Goal: Communication & Community: Answer question/provide support

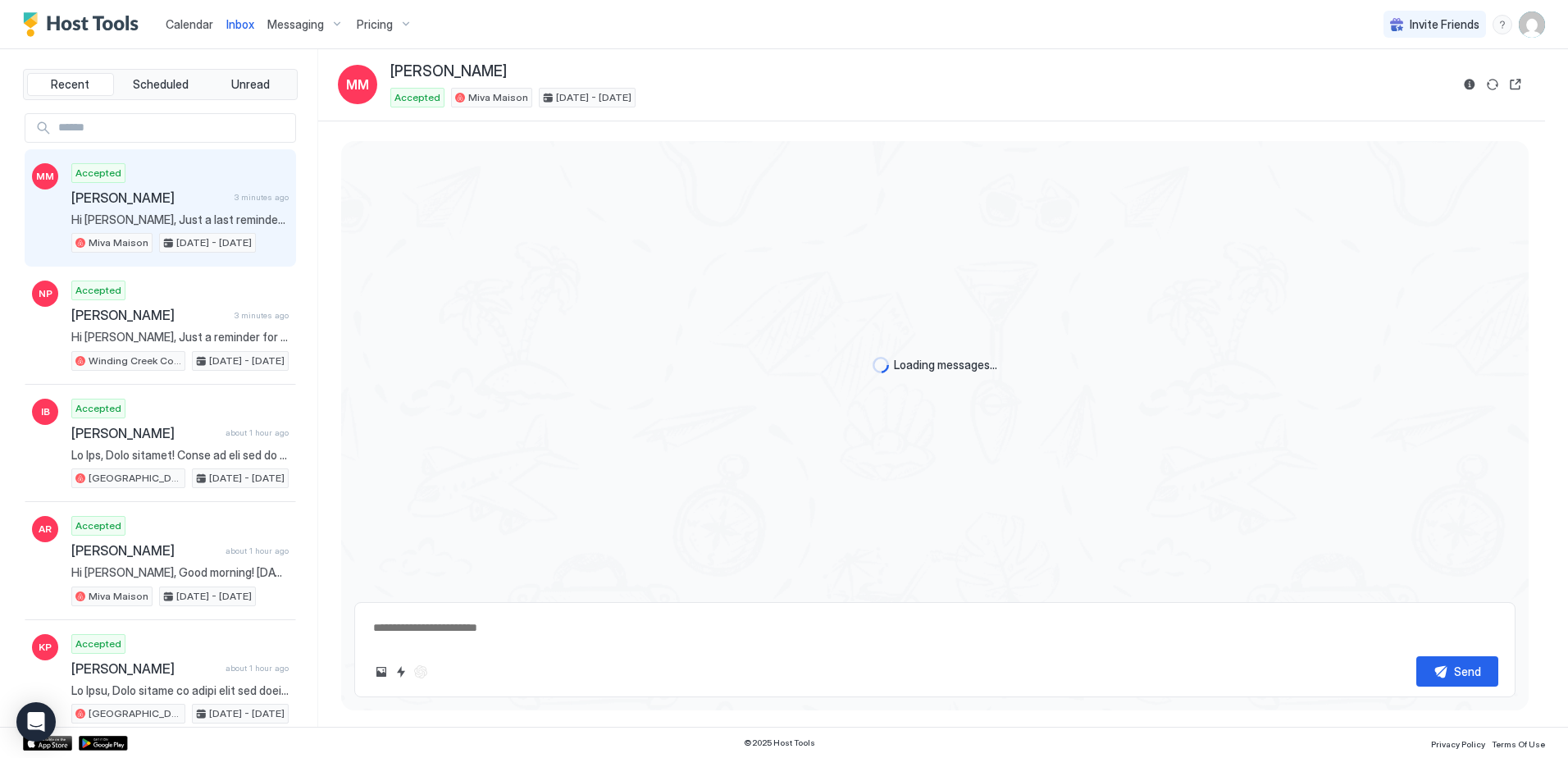
scroll to position [780, 0]
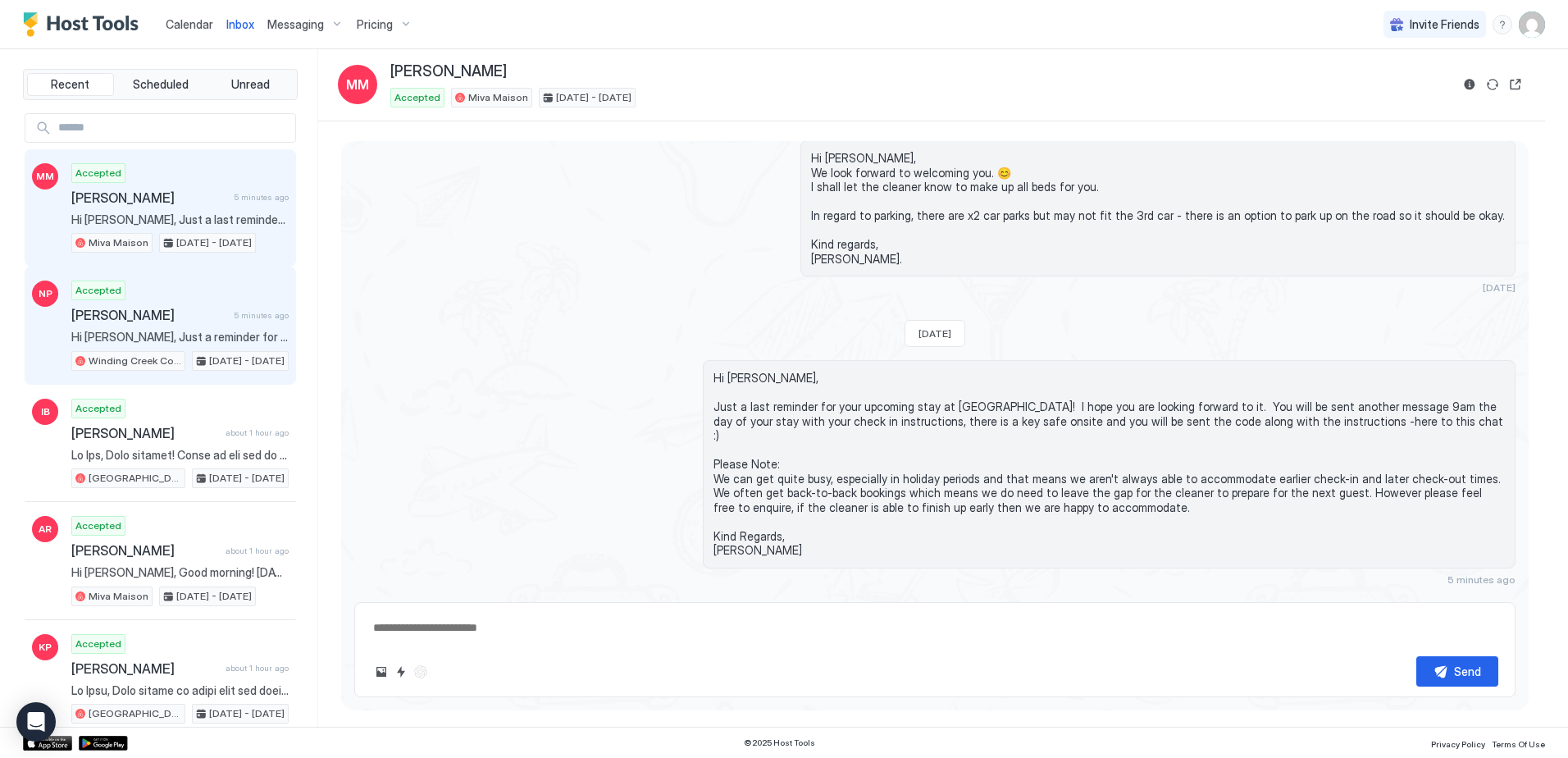
click at [129, 289] on div "Accepted [PERSON_NAME] 5 minutes ago Hi [PERSON_NAME], Just a reminder for your…" at bounding box center [180, 325] width 217 height 90
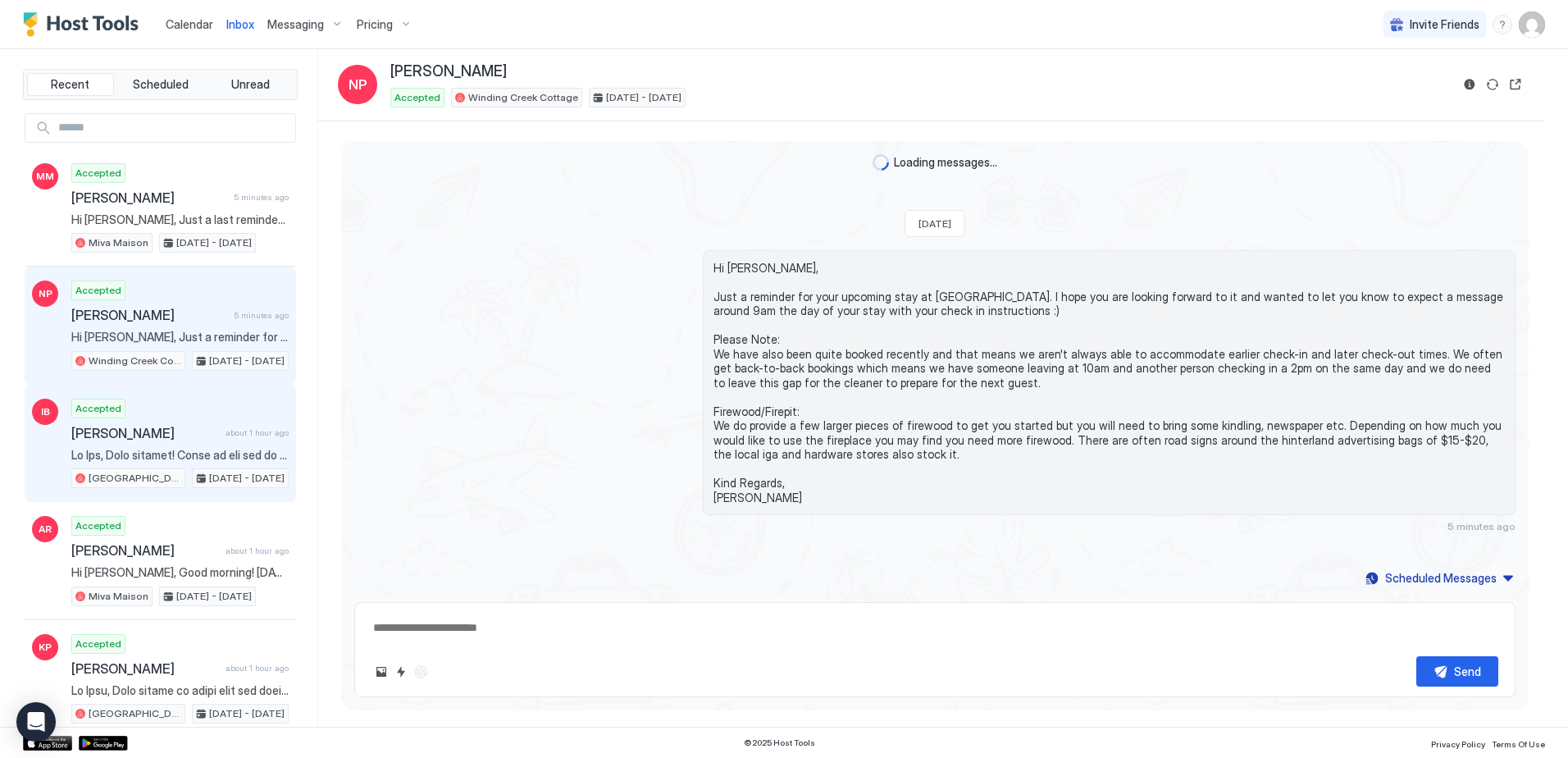
click at [164, 413] on div "Accepted [PERSON_NAME] about 1 hour ago [GEOGRAPHIC_DATA] [DATE] - [DATE]" at bounding box center [180, 443] width 217 height 90
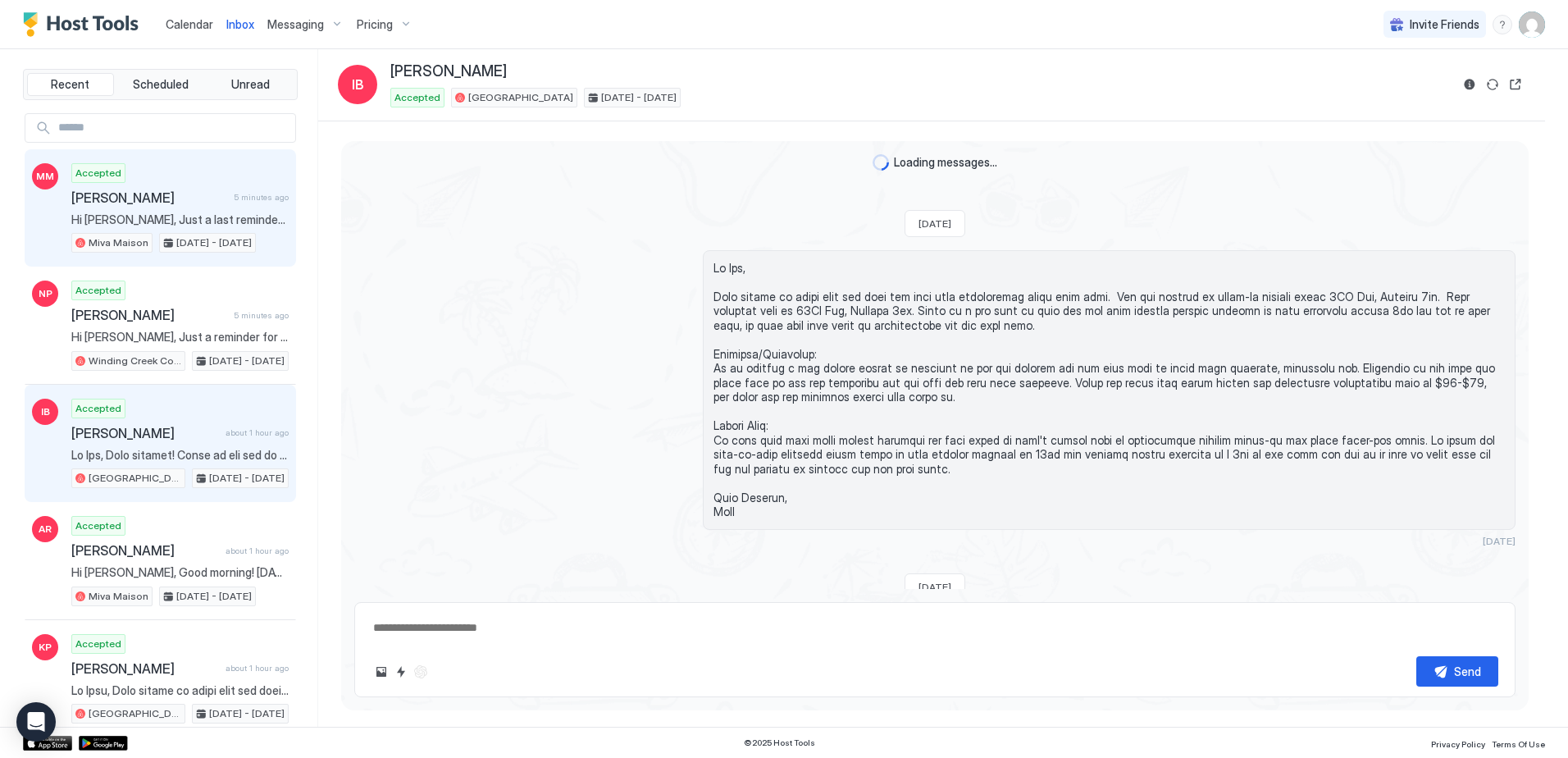
scroll to position [426, 0]
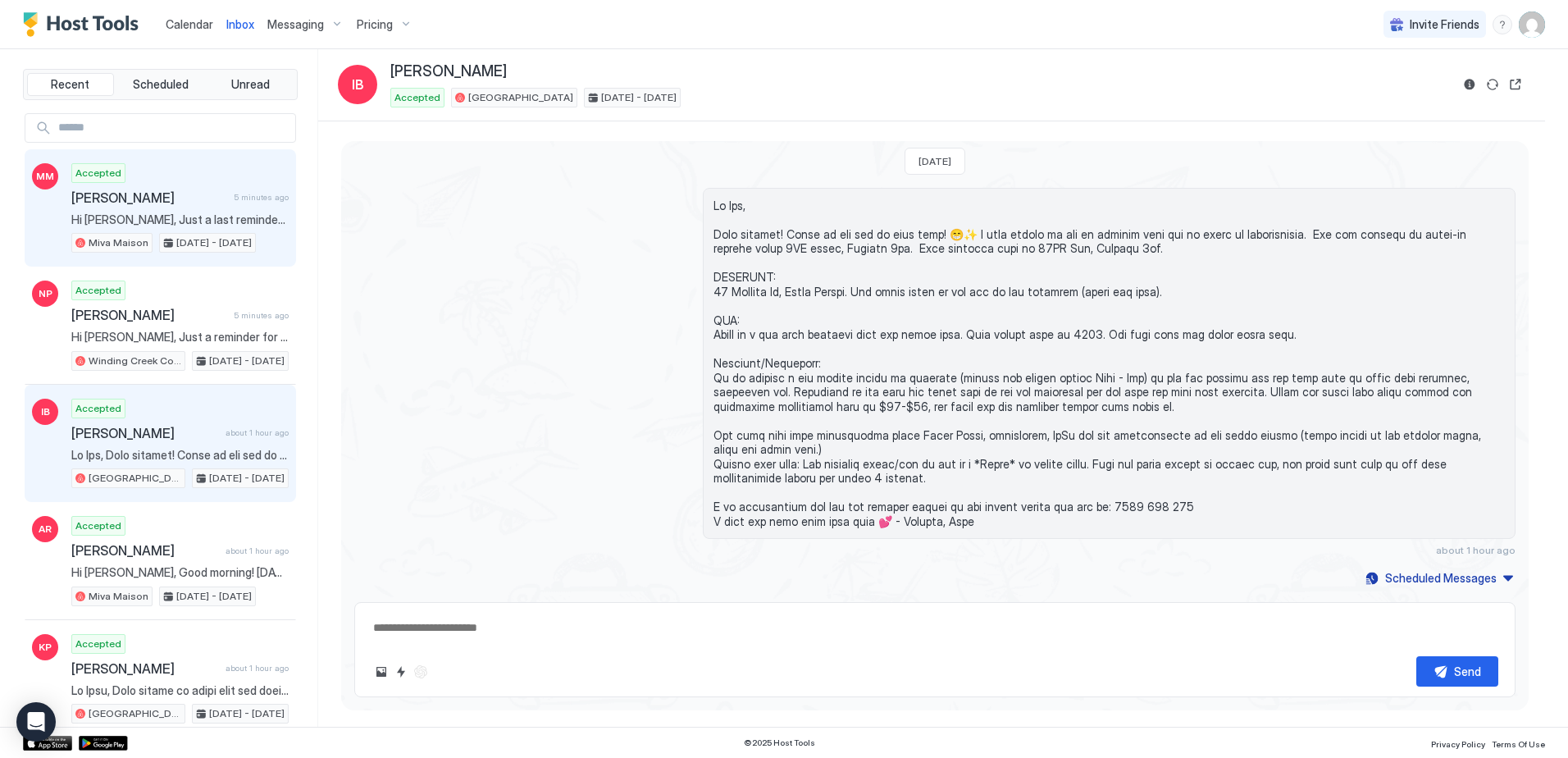
click at [207, 169] on div "Accepted [PERSON_NAME] 5 minutes ago Hi [PERSON_NAME], Just a last reminder for…" at bounding box center [180, 208] width 217 height 90
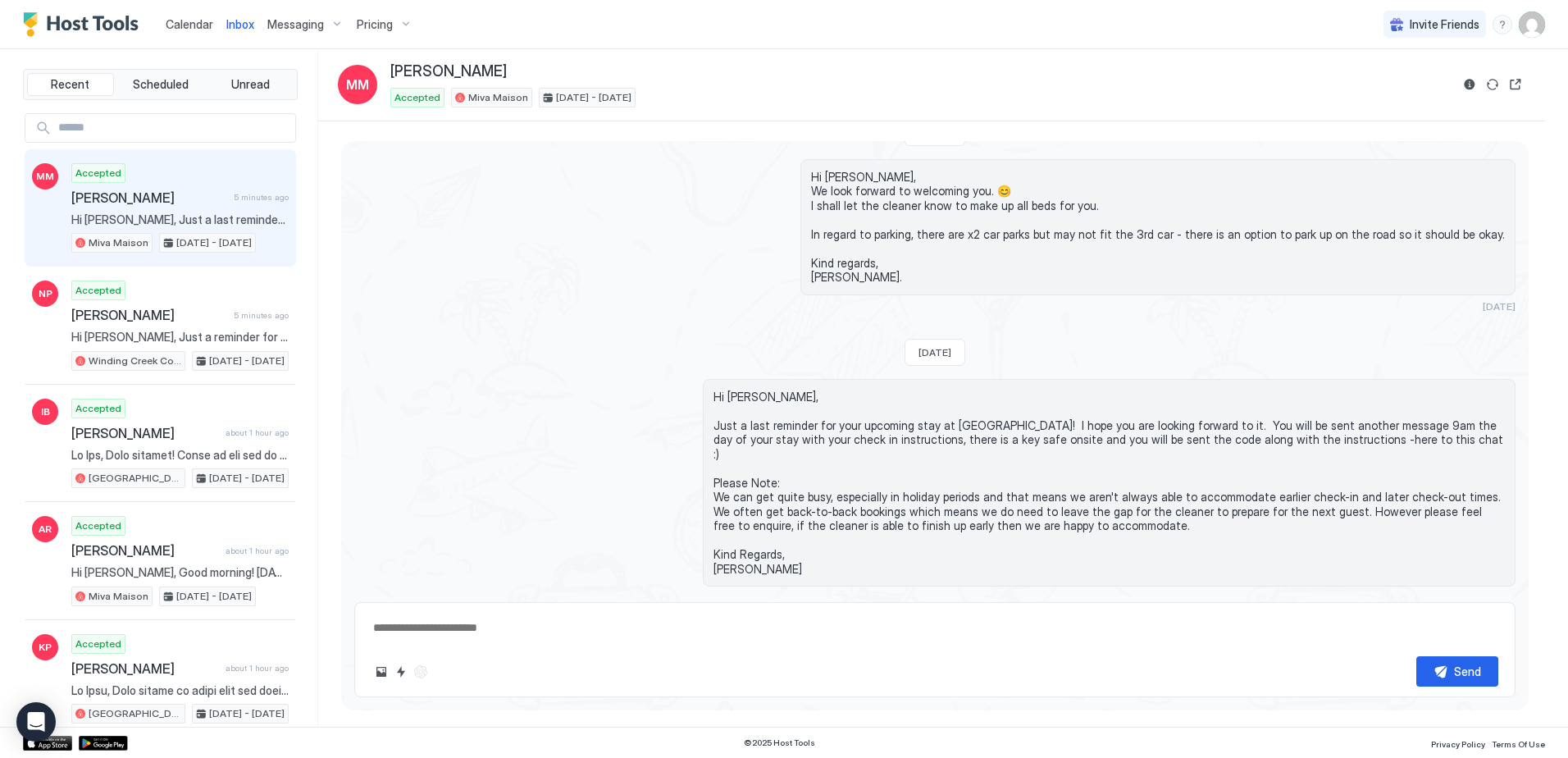
scroll to position [780, 0]
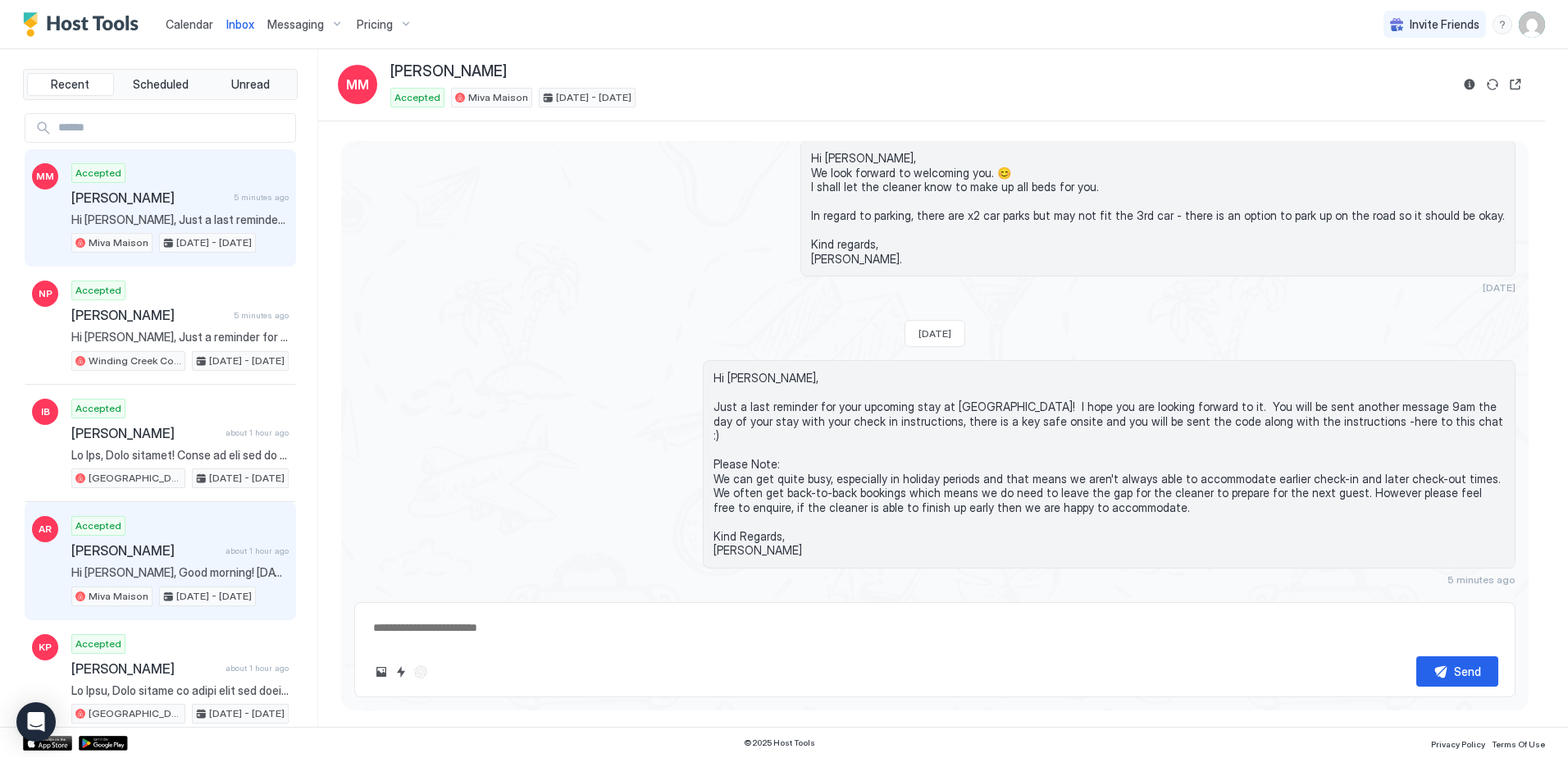
click at [188, 533] on div "Accepted [PERSON_NAME] about 1 hour ago Hi [PERSON_NAME], Good morning! [DATE] …" at bounding box center [180, 560] width 217 height 90
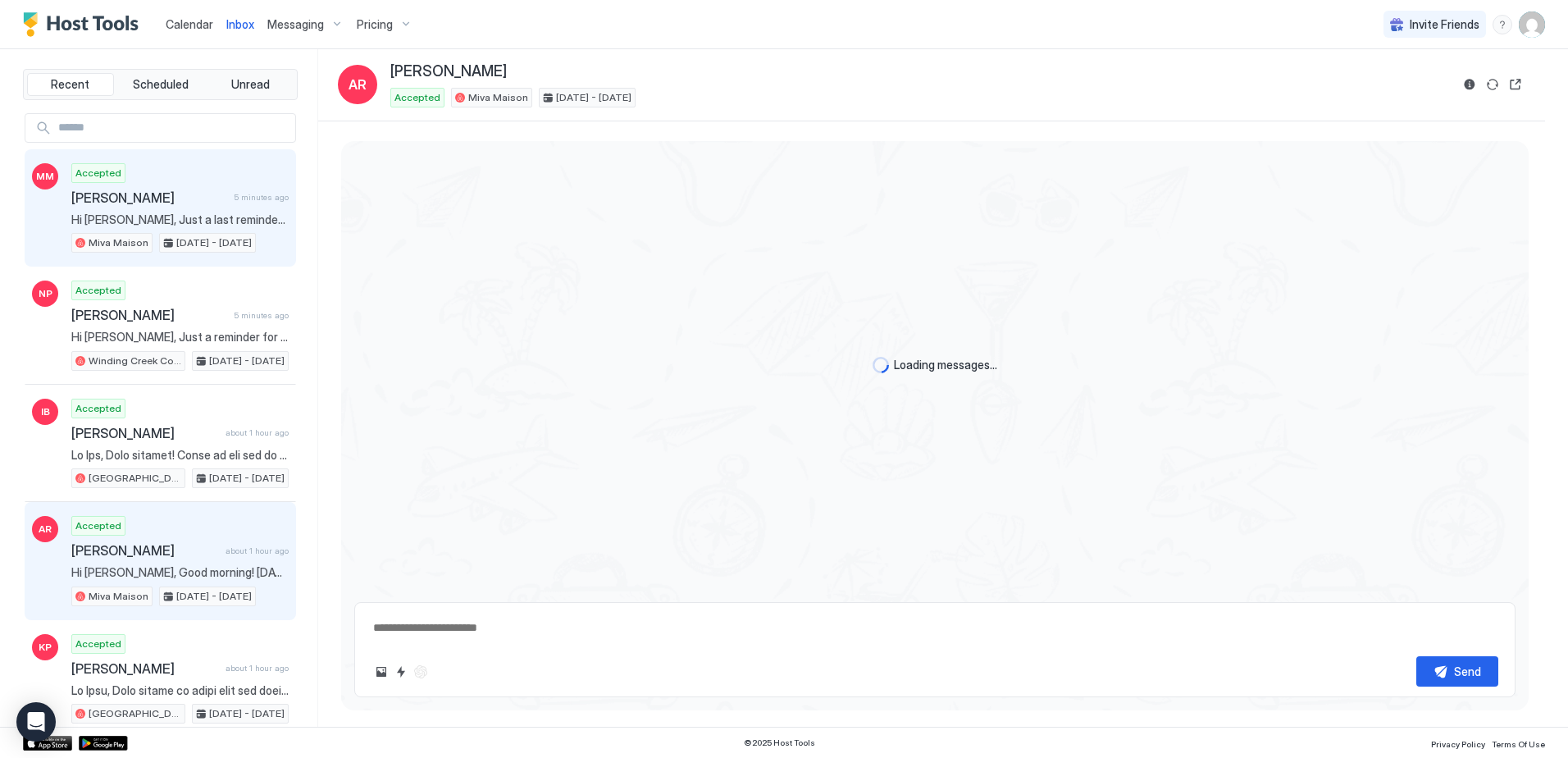
type textarea "*"
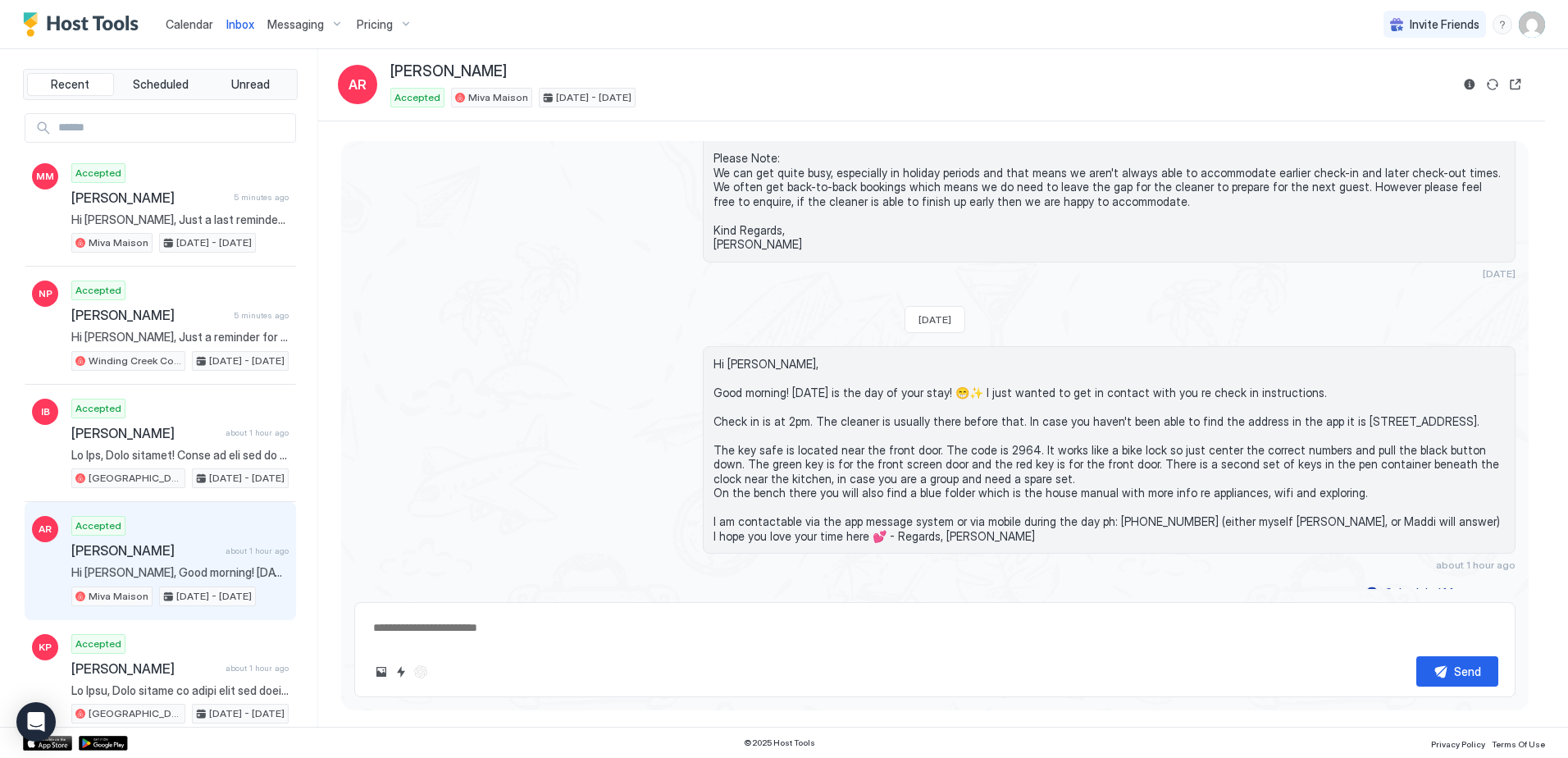
click at [191, 27] on span "Calendar" at bounding box center [189, 24] width 48 height 14
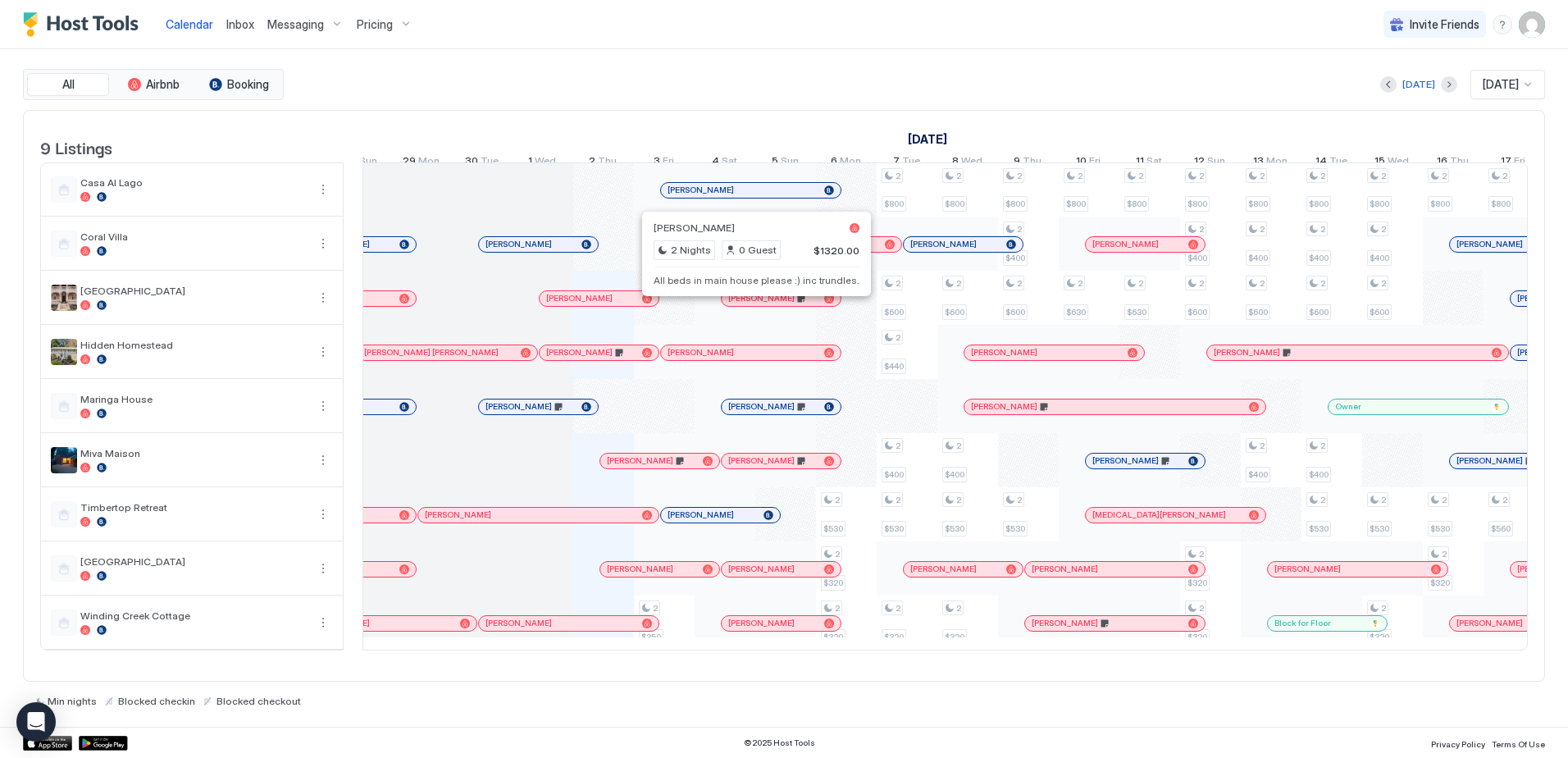
click at [748, 305] on div at bounding box center [748, 299] width 13 height 13
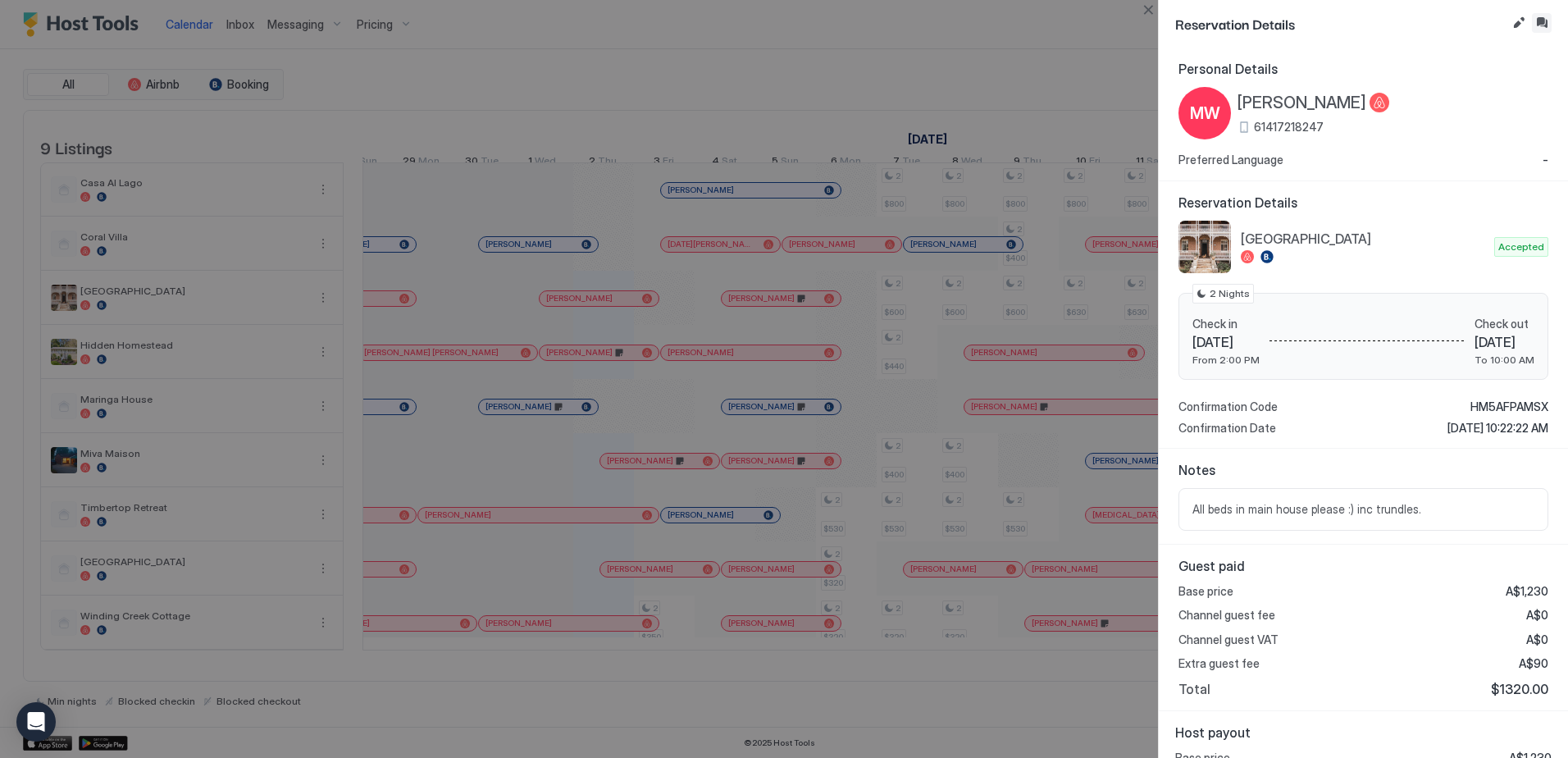
click at [1545, 26] on button "Inbox" at bounding box center [1541, 23] width 19 height 19
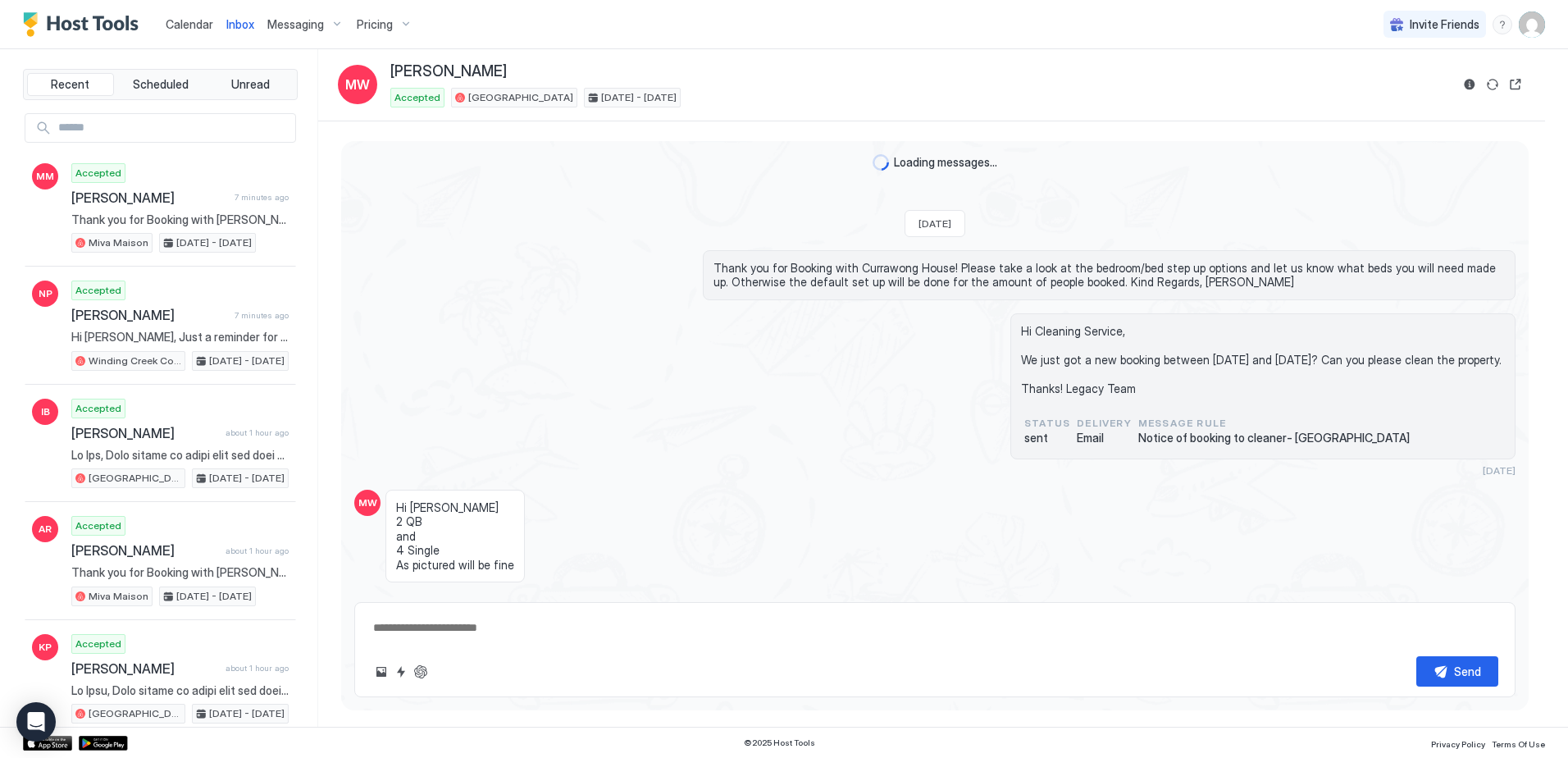
scroll to position [1046, 0]
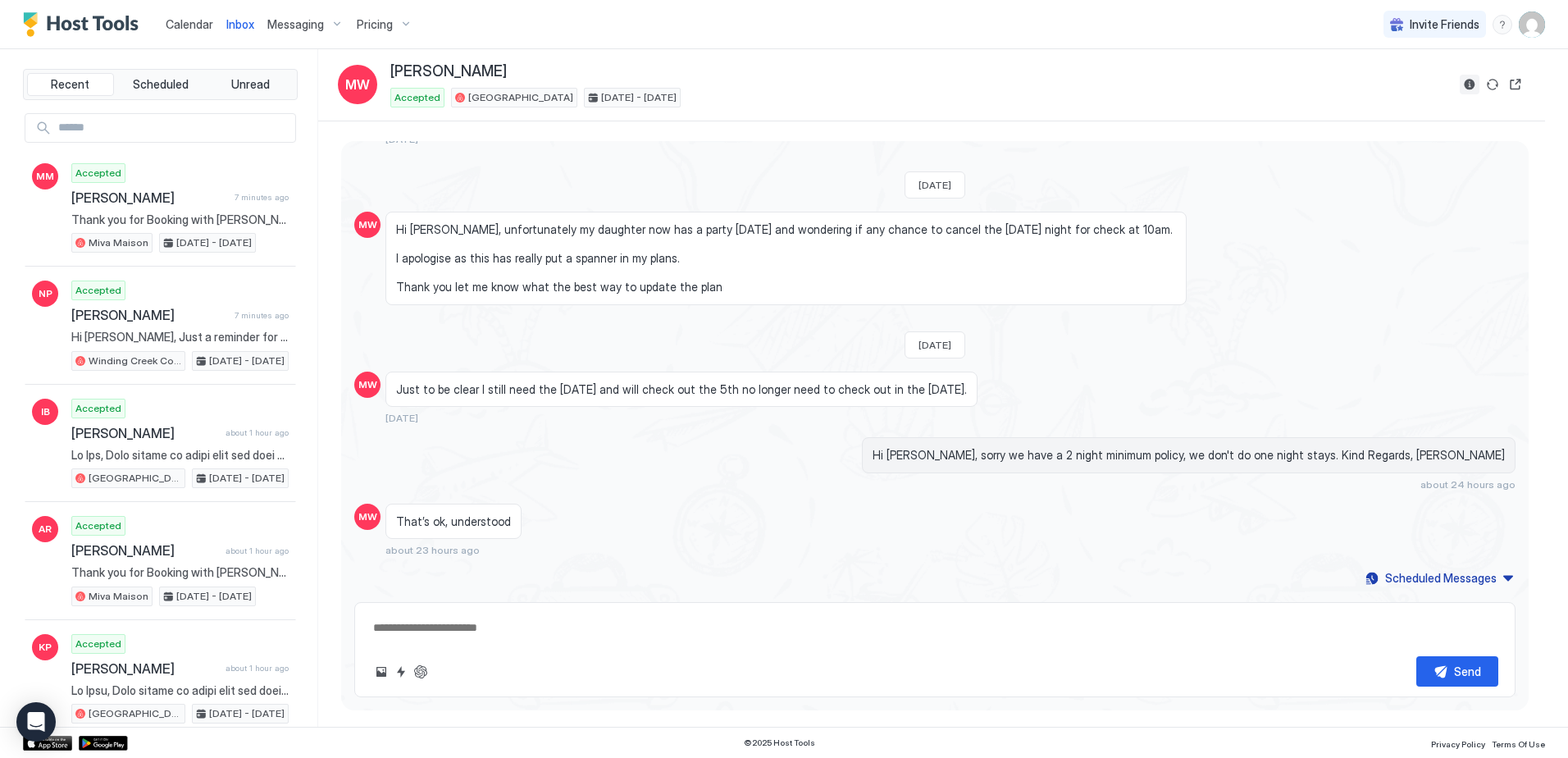
click at [1470, 87] on button "Reservation information" at bounding box center [1469, 84] width 19 height 19
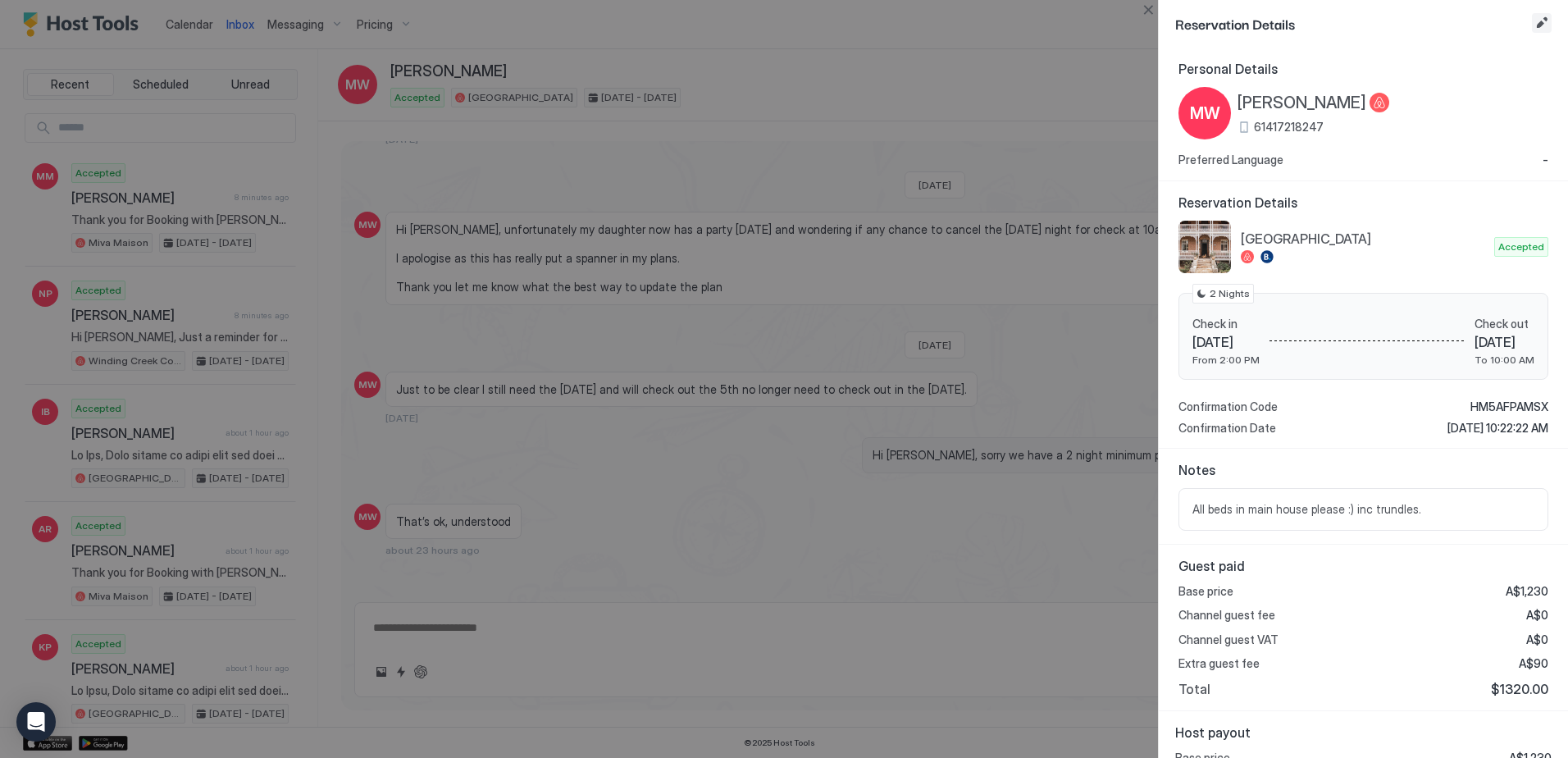
click at [1544, 23] on button "Edit reservation" at bounding box center [1541, 23] width 19 height 19
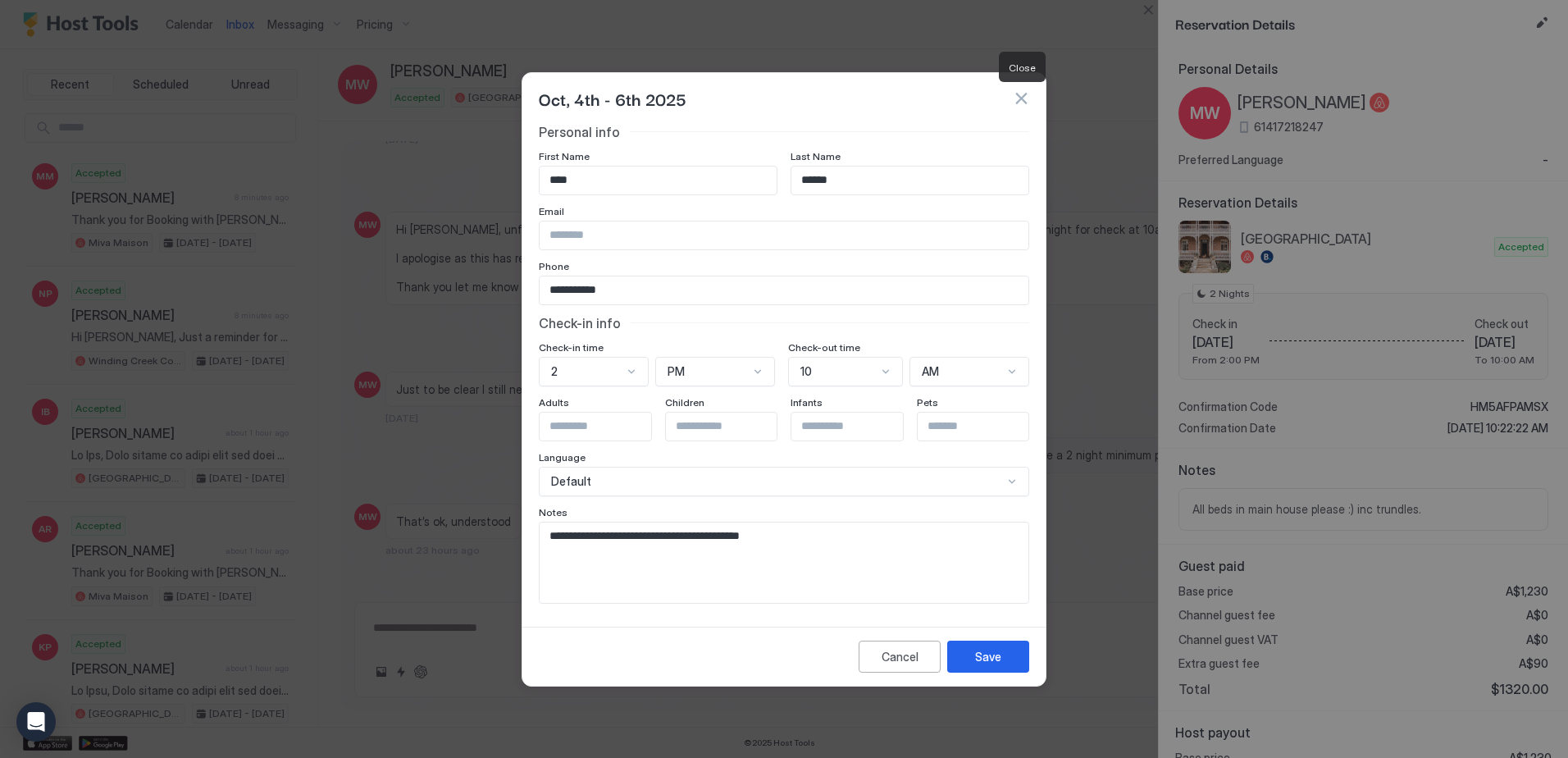
click at [1023, 100] on button "button" at bounding box center [1020, 98] width 16 height 16
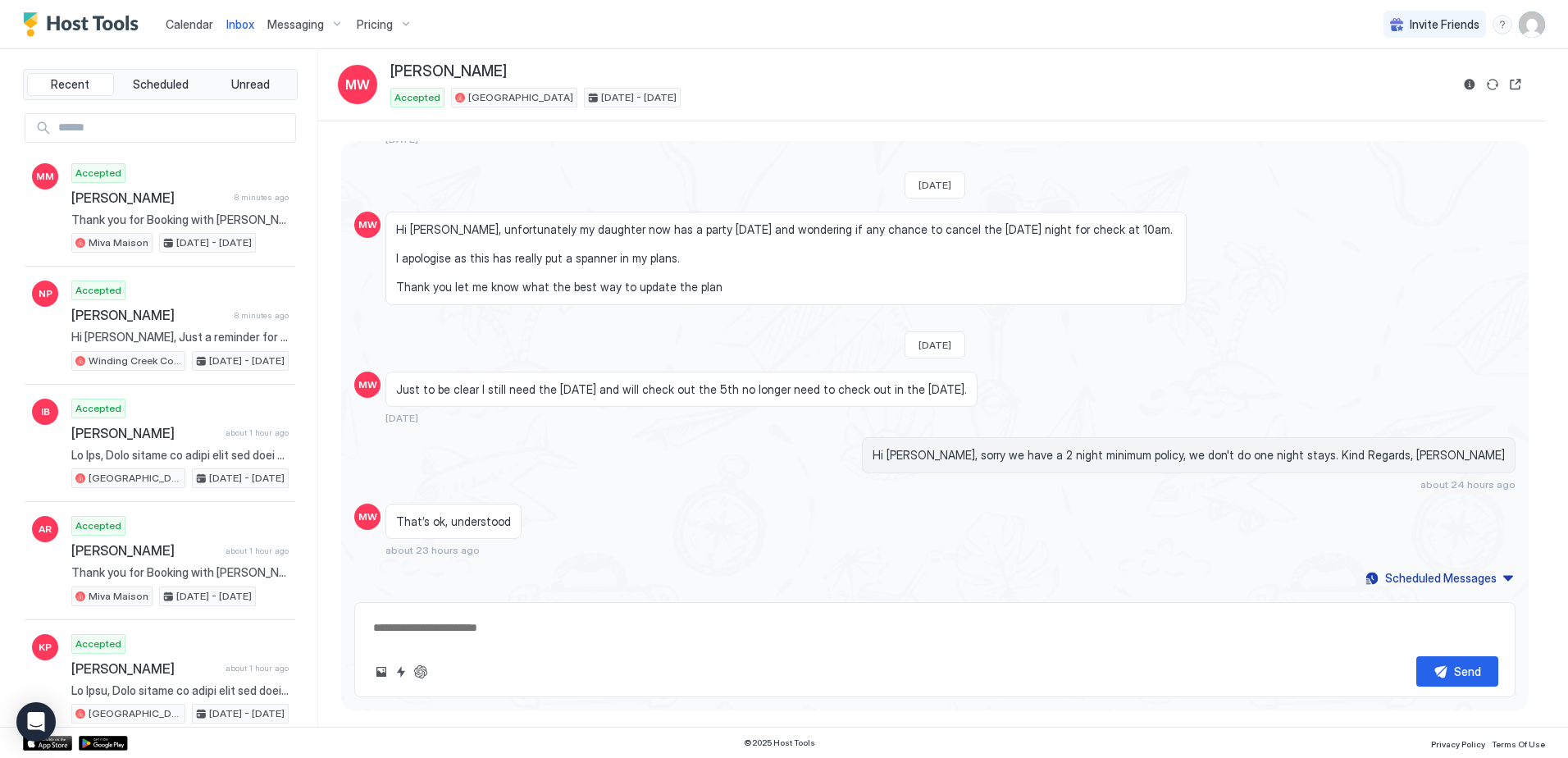
drag, startPoint x: 198, startPoint y: 28, endPoint x: 372, endPoint y: 40, distance: 174.4
click at [198, 28] on span "Calendar" at bounding box center [189, 24] width 48 height 14
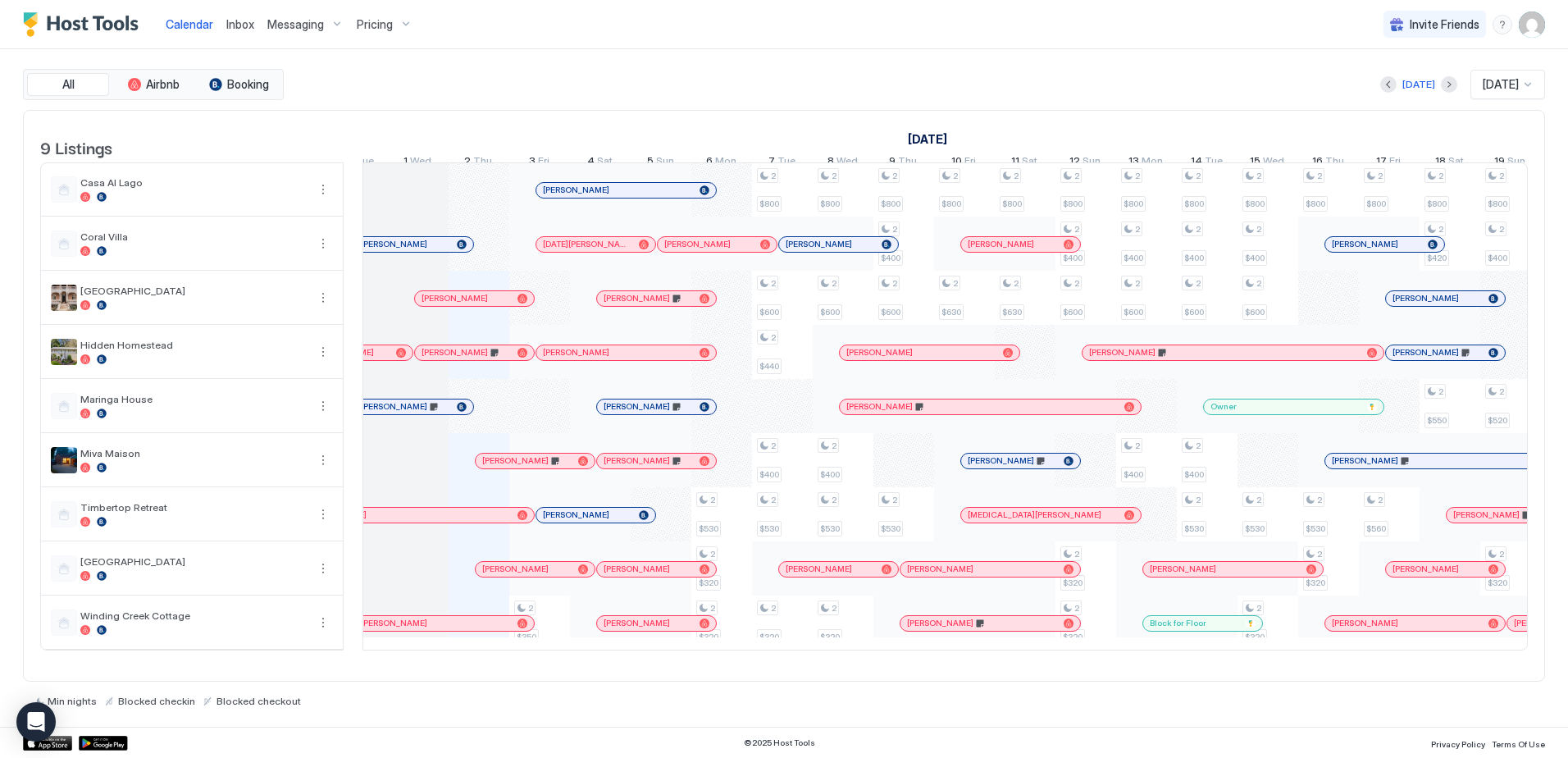
scroll to position [0, 778]
